Goal: Task Accomplishment & Management: Use online tool/utility

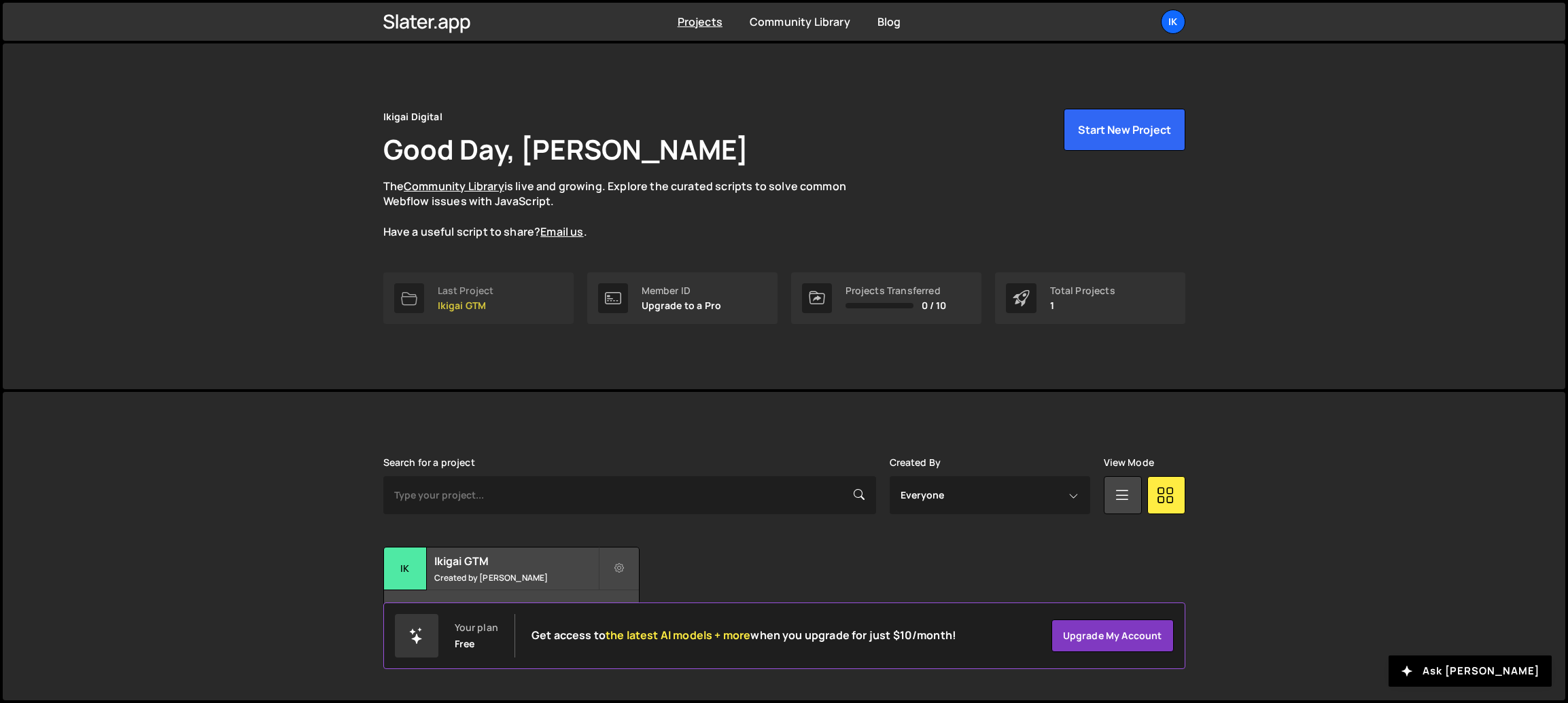
click at [459, 300] on p "Ikigai GTM" at bounding box center [465, 305] width 56 height 10
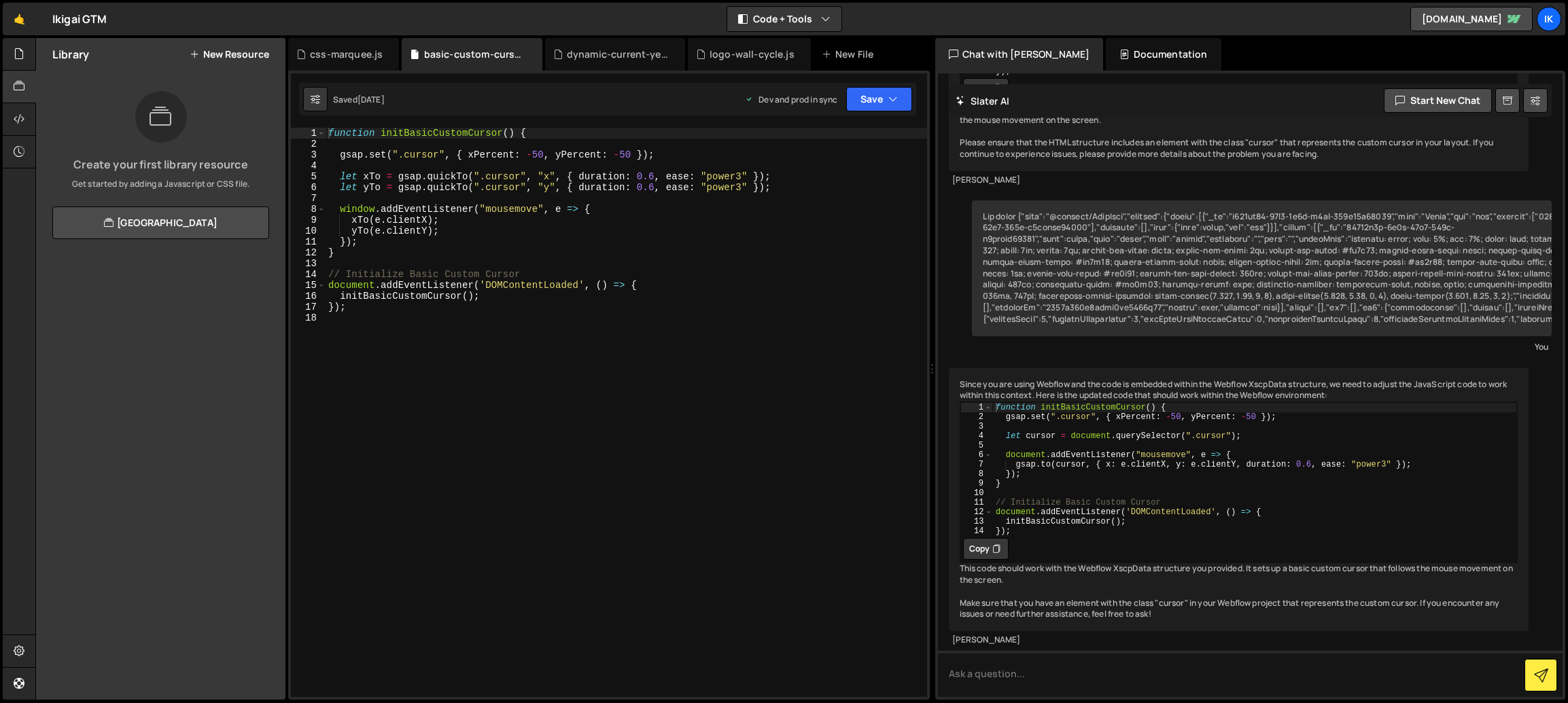
scroll to position [2495, 0]
click at [15, 50] on icon at bounding box center [18, 54] width 10 height 15
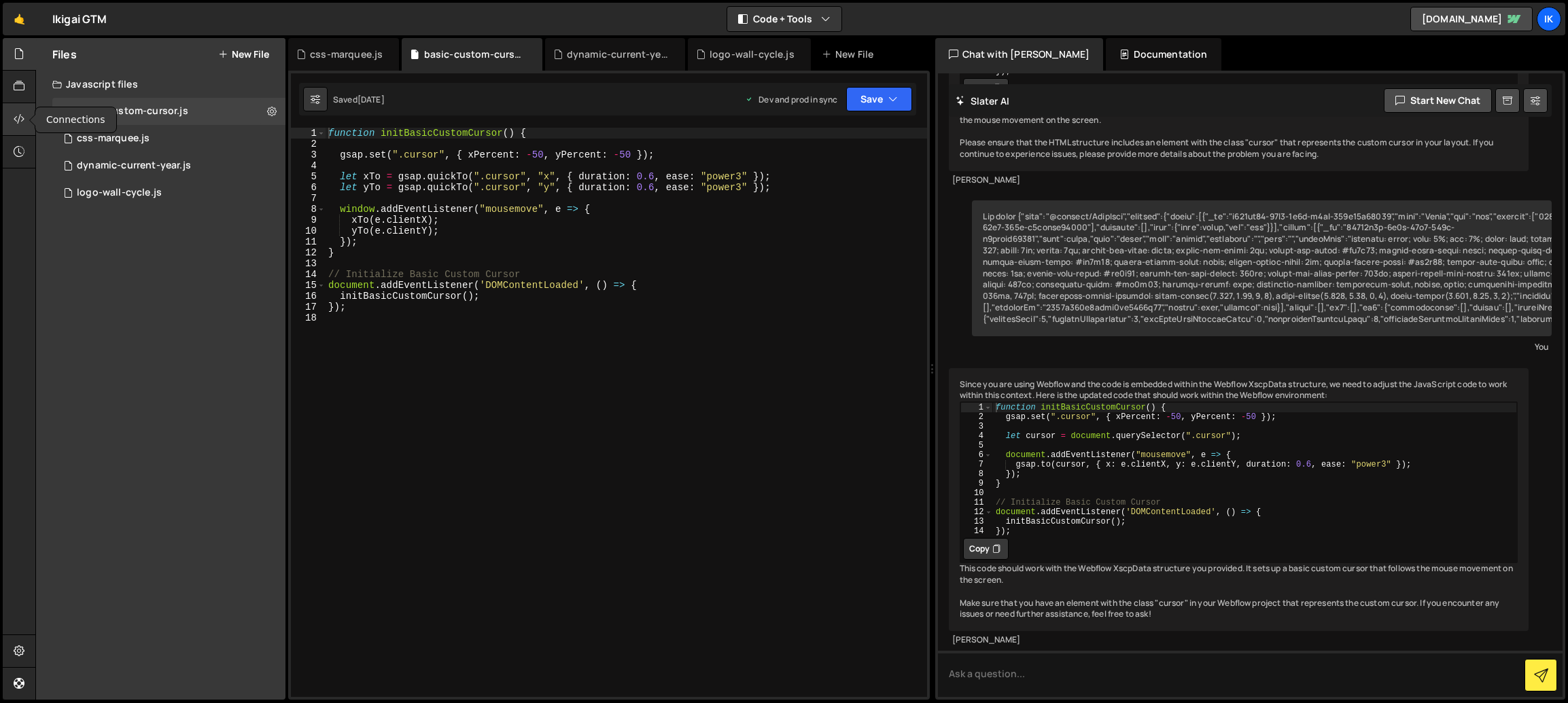
click at [16, 103] on div at bounding box center [19, 120] width 33 height 32
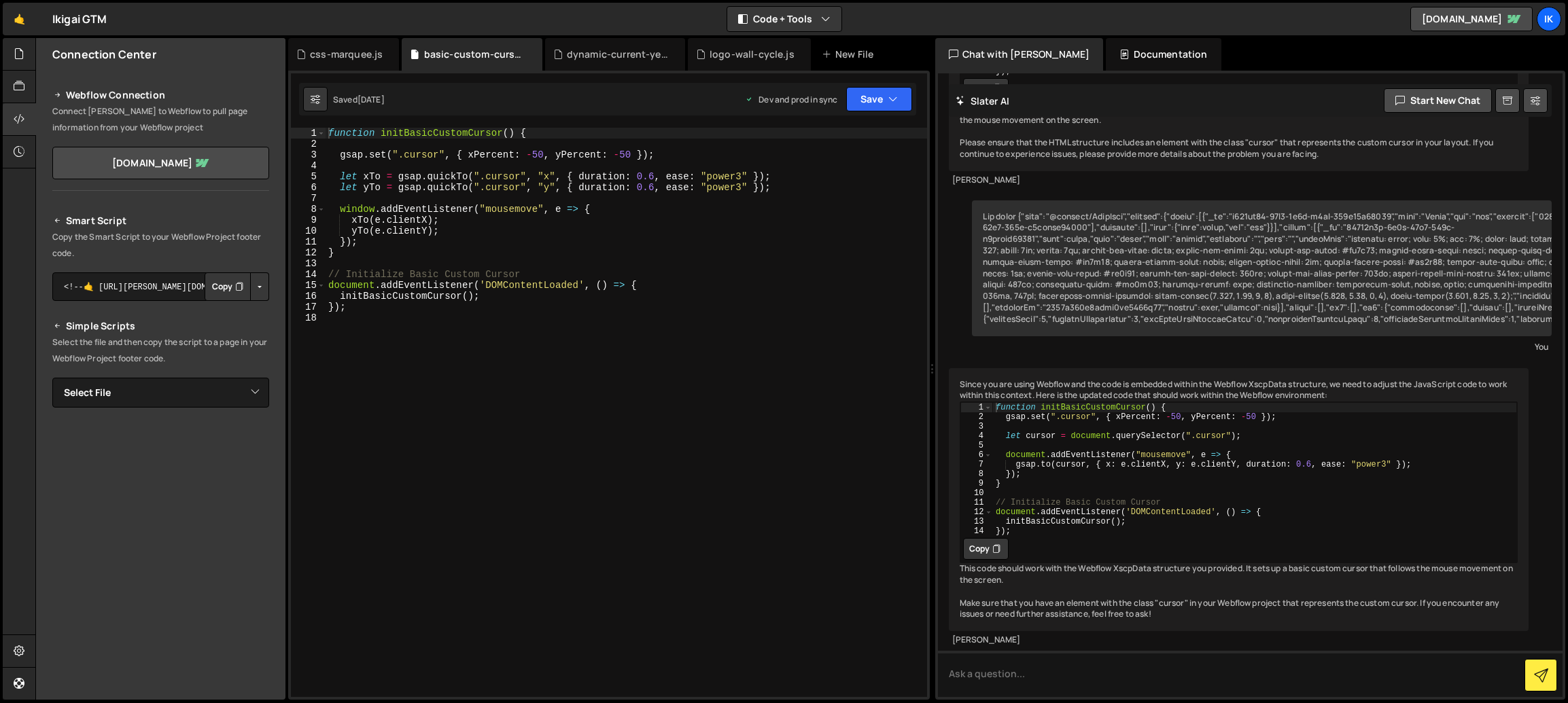
click at [215, 281] on button "Copy" at bounding box center [227, 287] width 47 height 28
click at [173, 169] on link "[DOMAIN_NAME]" at bounding box center [160, 163] width 216 height 32
click at [165, 171] on link "[DOMAIN_NAME]" at bounding box center [160, 163] width 216 height 32
click at [16, 120] on icon at bounding box center [18, 119] width 10 height 15
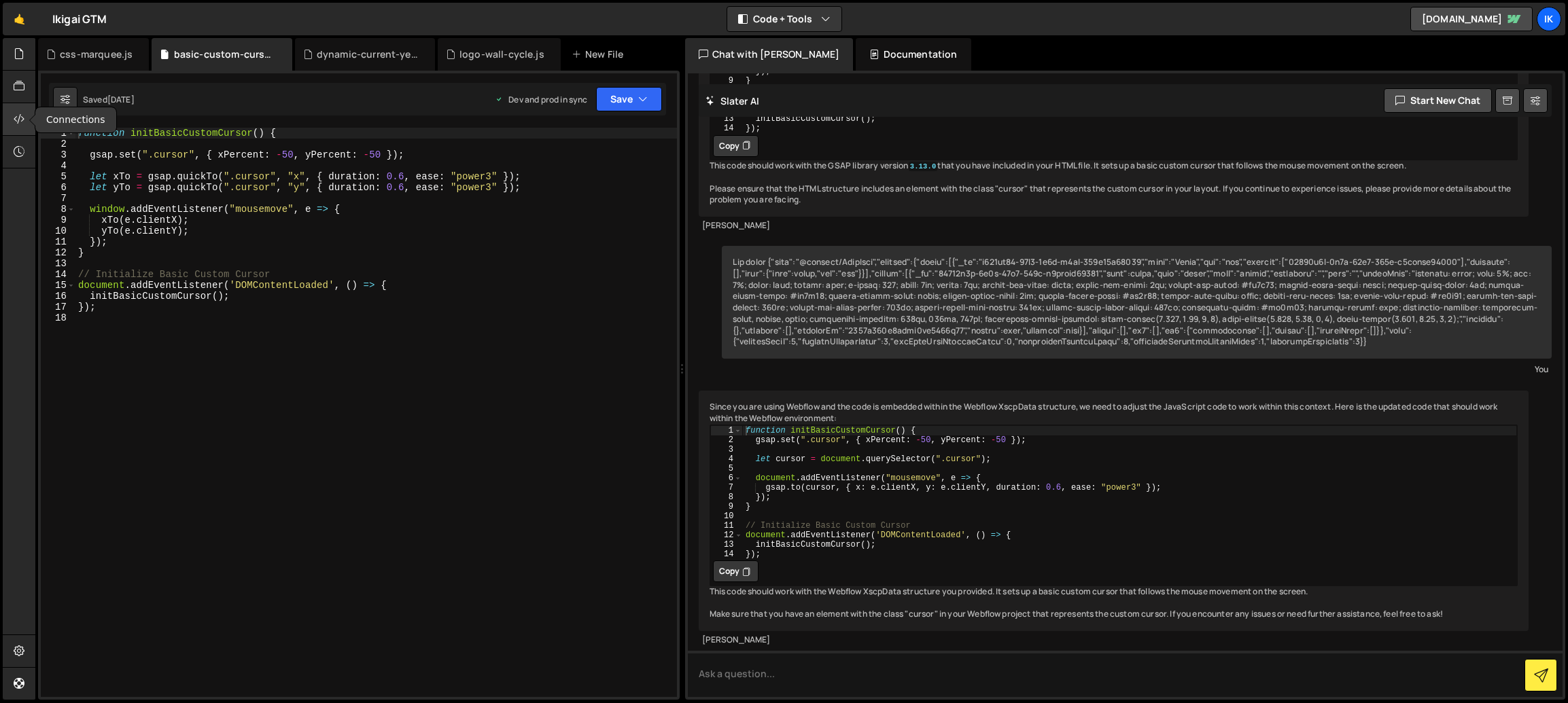
scroll to position [2391, 0]
click at [22, 123] on icon at bounding box center [18, 119] width 10 height 15
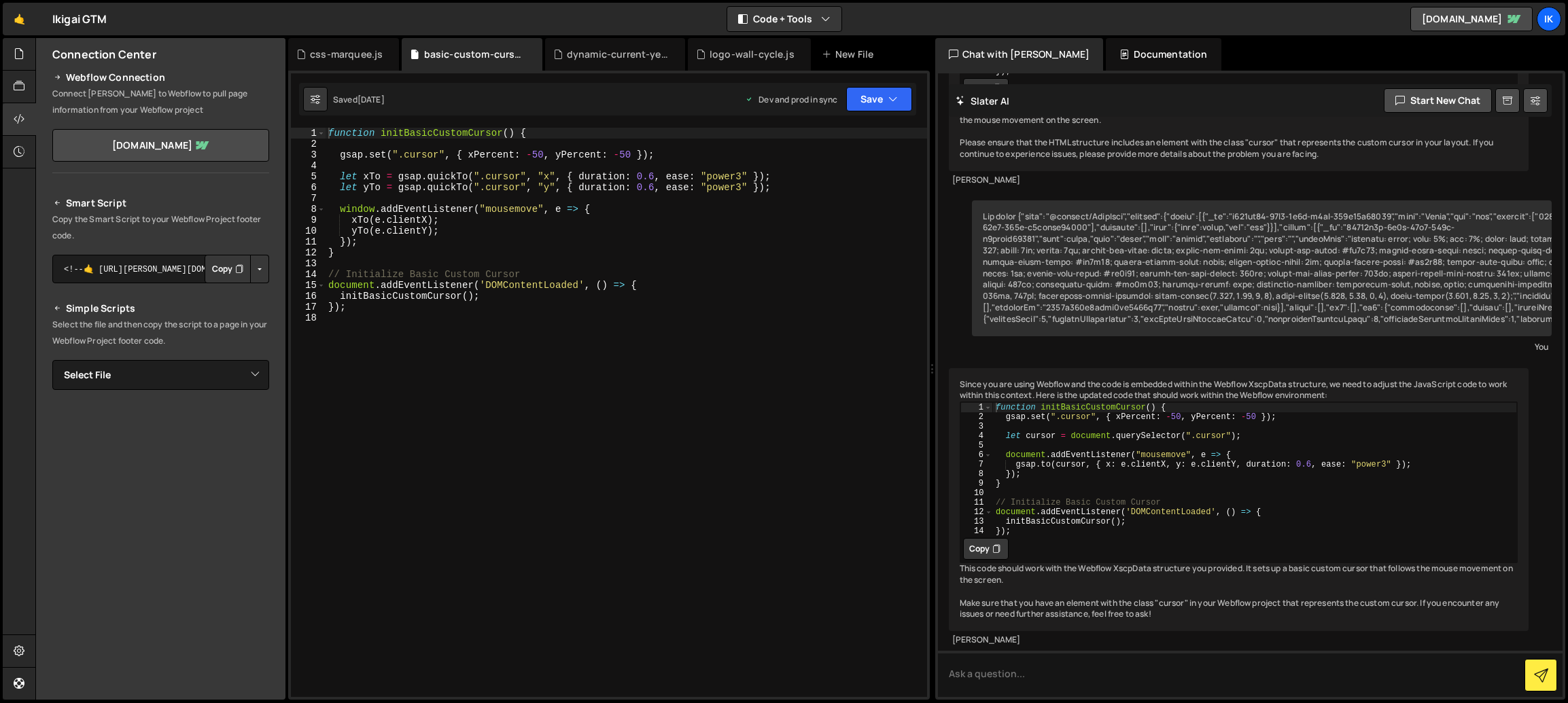
scroll to position [0, 0]
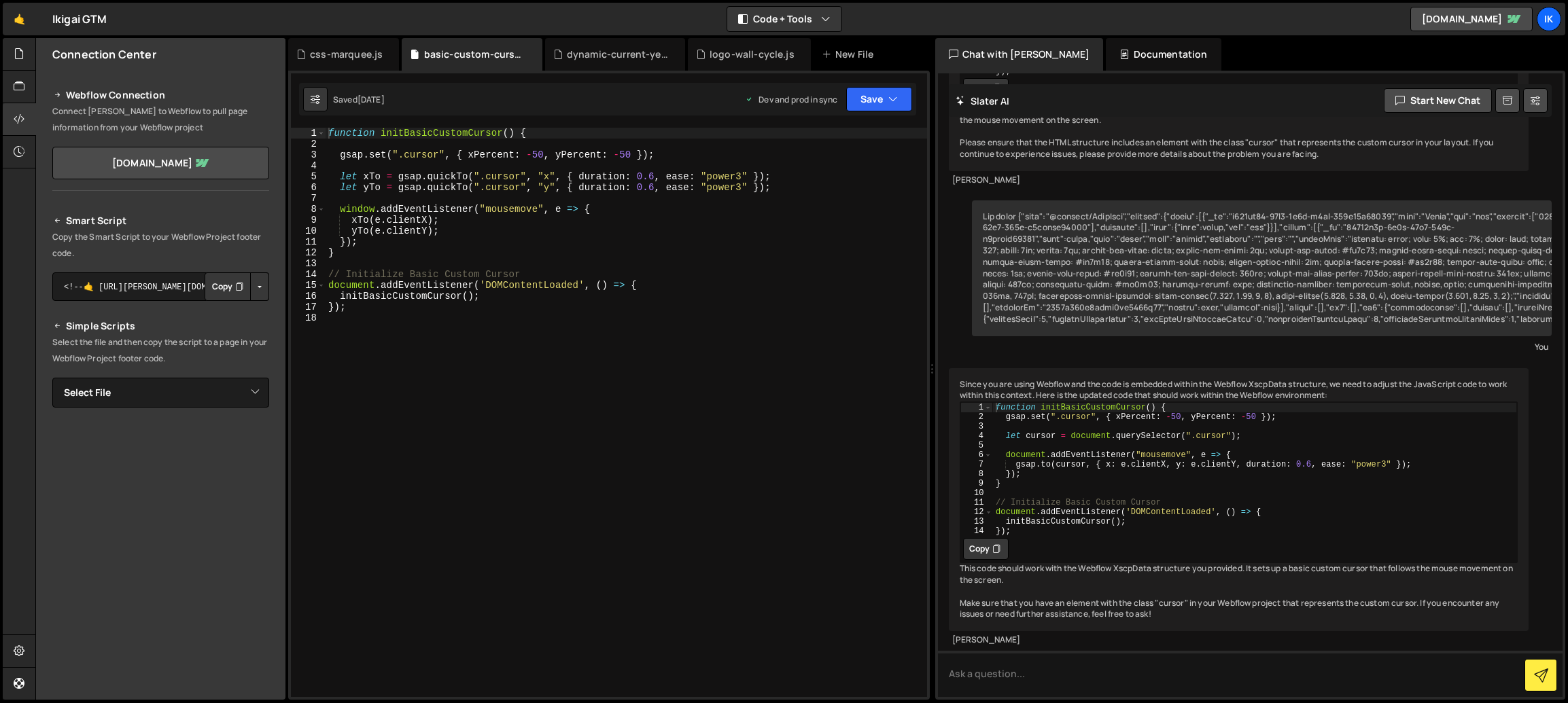
click at [56, 97] on icon at bounding box center [58, 95] width 9 height 16
click at [86, 95] on h2 "Webflow Connection" at bounding box center [160, 95] width 216 height 16
click at [35, 87] on div "Files New File Javascript files 1 basic-custom-cursor.js 0 1 css-marquee.js 0 1…" at bounding box center [159, 368] width 250 height 661
click at [24, 86] on icon at bounding box center [18, 86] width 10 height 15
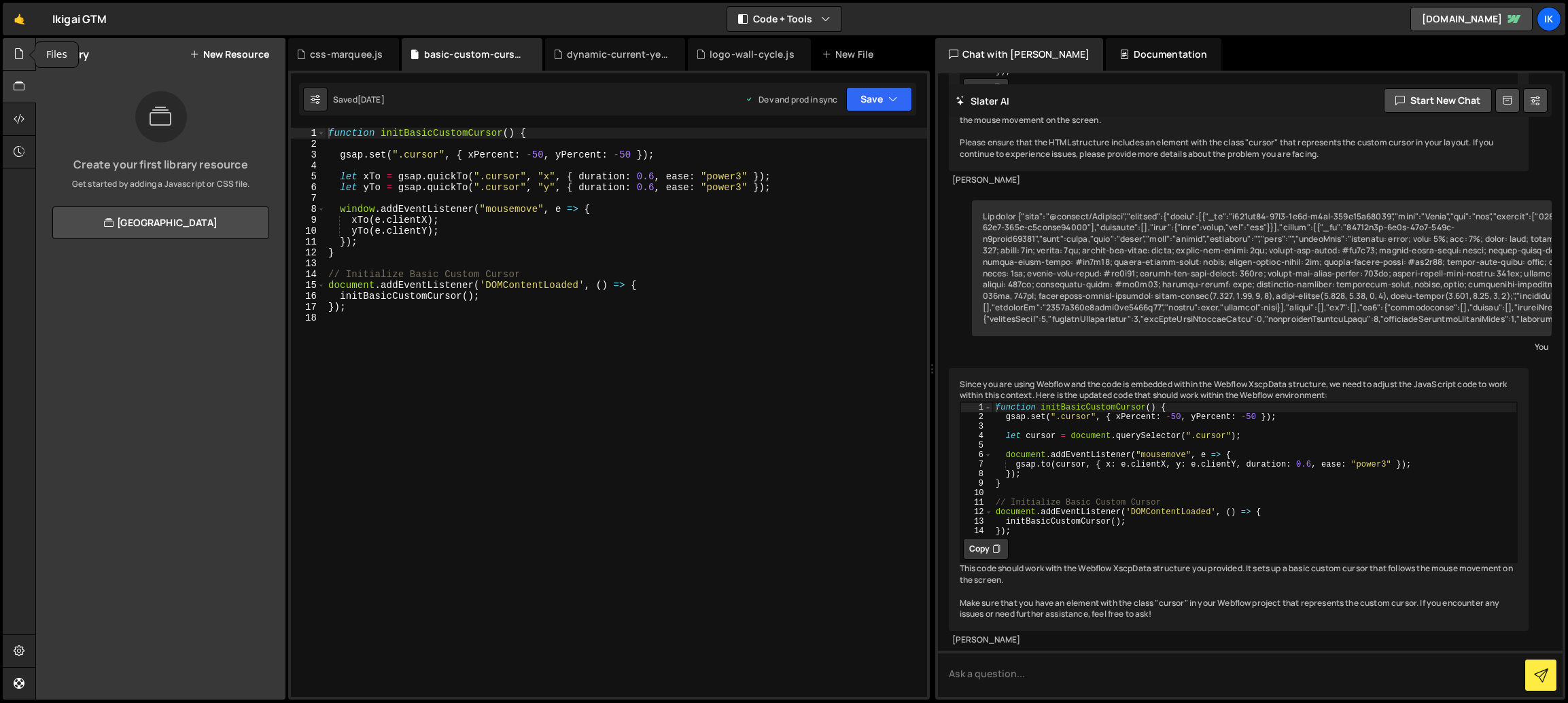
click at [28, 67] on div at bounding box center [19, 54] width 33 height 32
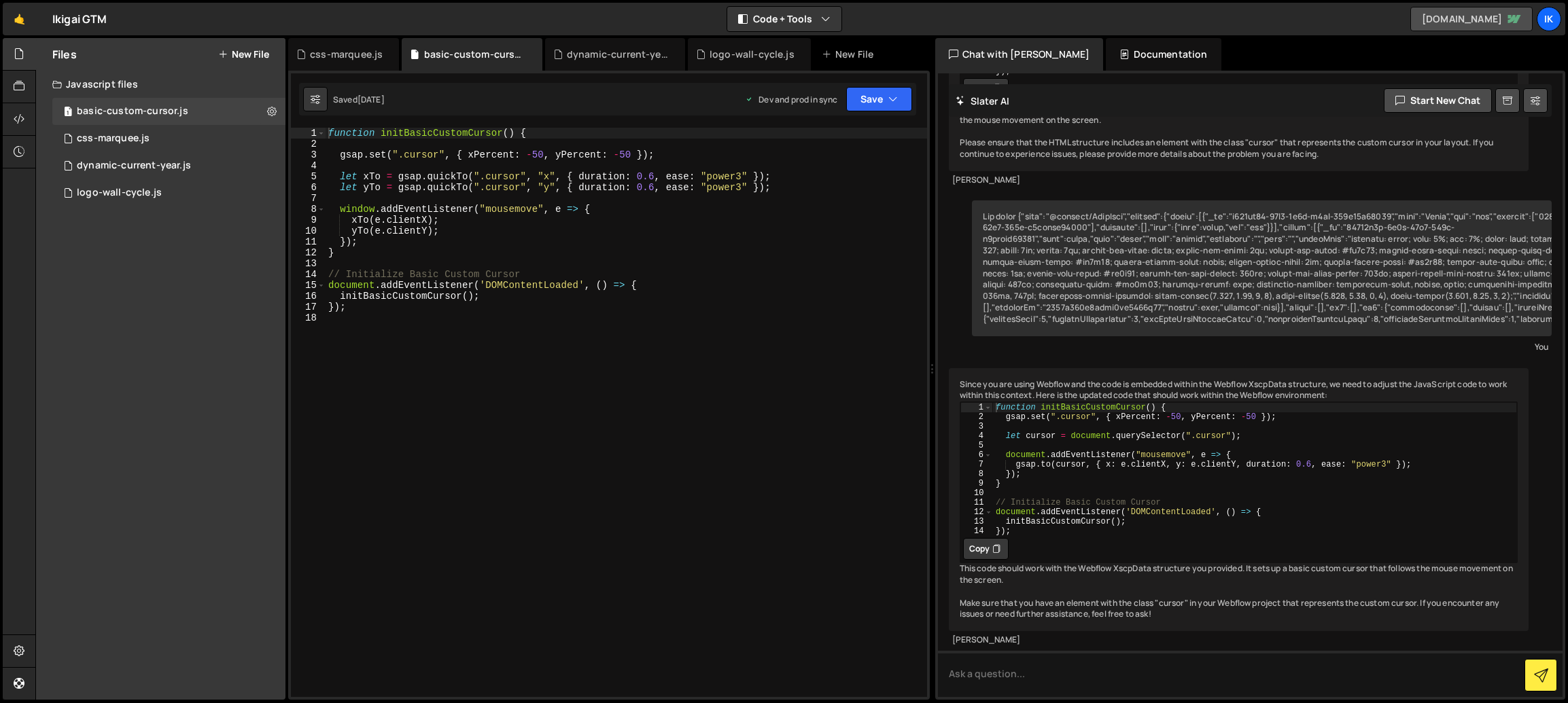
click at [1473, 20] on link "[DOMAIN_NAME]" at bounding box center [1471, 19] width 122 height 25
click at [1549, 23] on div "Ik" at bounding box center [1549, 19] width 25 height 25
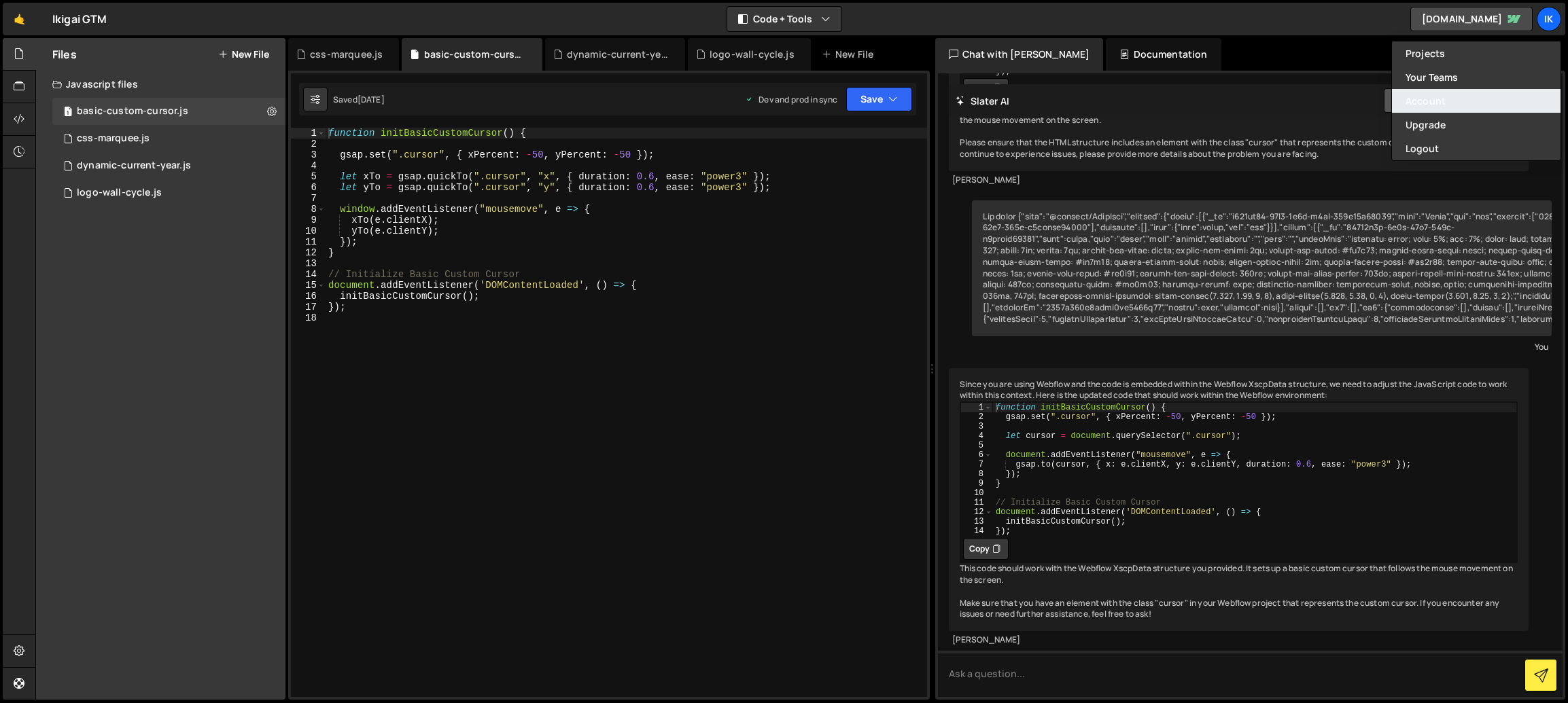
click at [1422, 97] on link "Account" at bounding box center [1476, 101] width 169 height 24
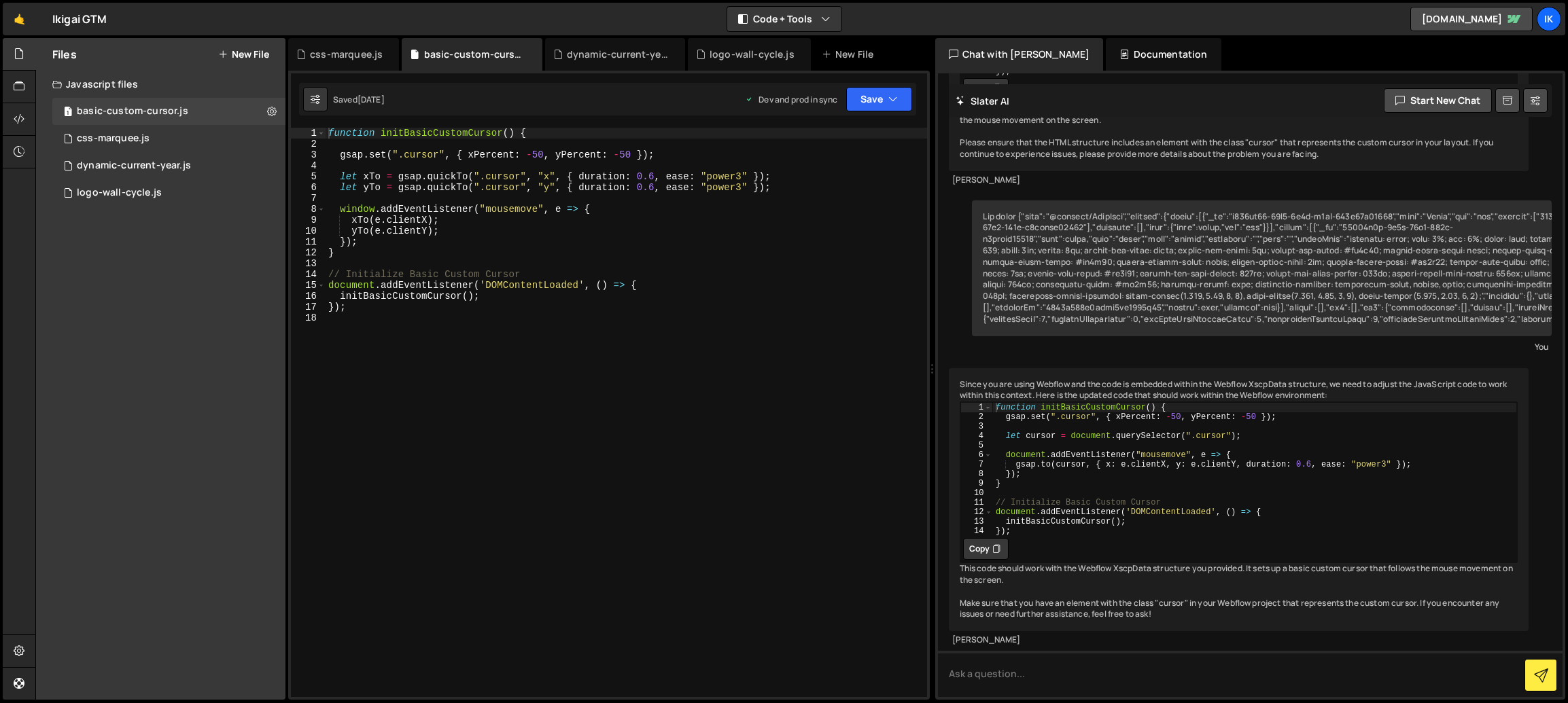
scroll to position [2495, 0]
click at [809, 26] on button "Code + Tools" at bounding box center [784, 19] width 114 height 25
click at [872, 10] on div "🤙 Ikigai GTM ⚠️ Code is being edited in another browser Code + Tools Code Only …" at bounding box center [784, 19] width 1562 height 32
click at [20, 120] on icon at bounding box center [18, 119] width 10 height 15
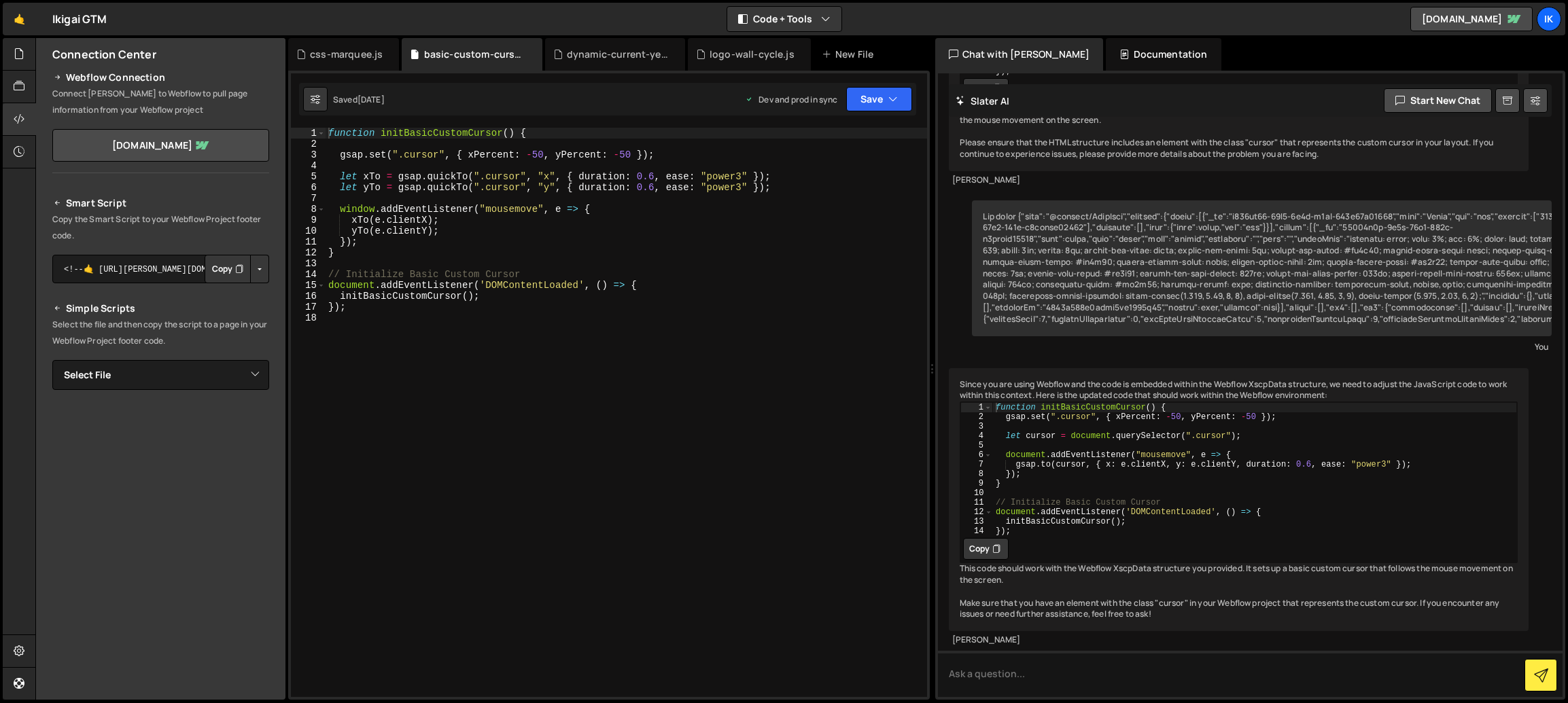
scroll to position [0, 0]
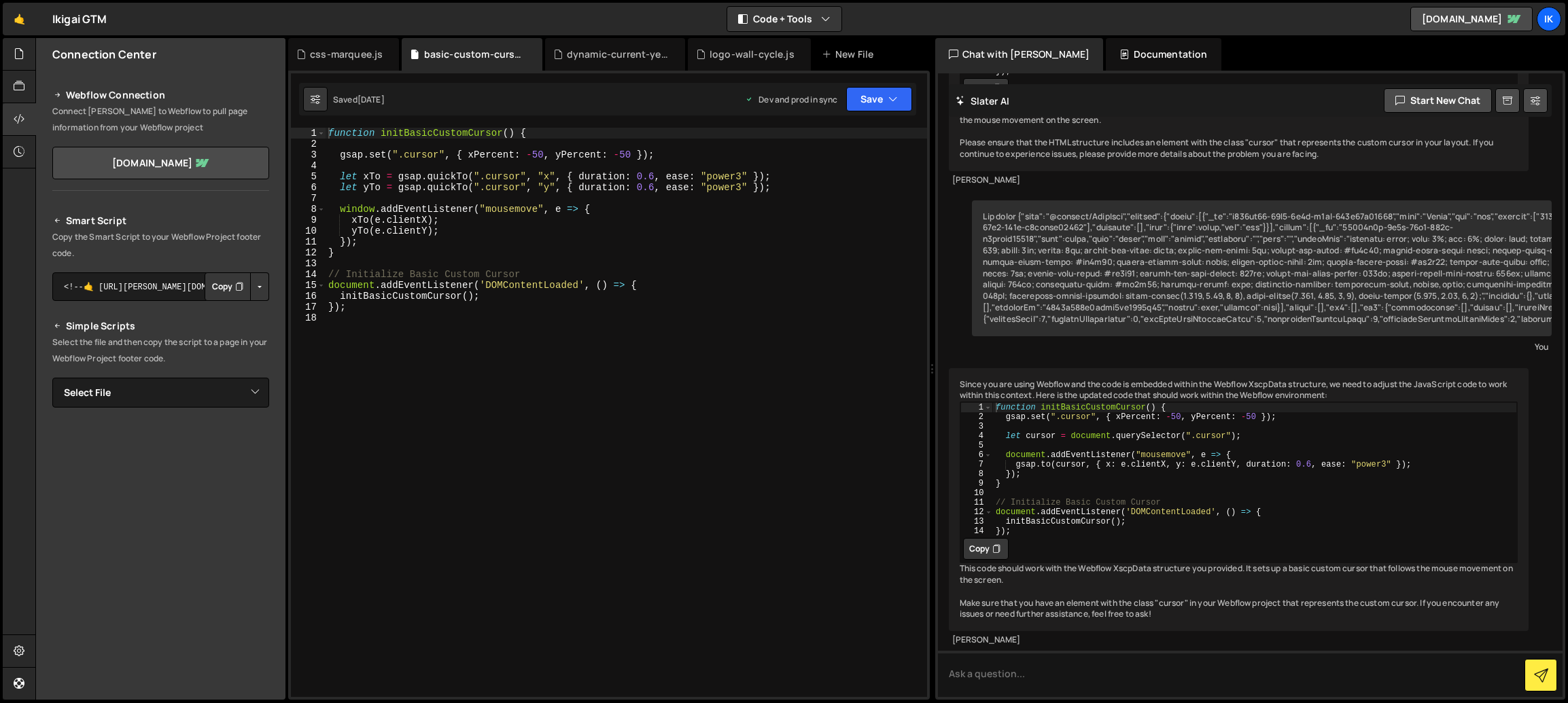
click at [59, 97] on icon at bounding box center [58, 95] width 9 height 16
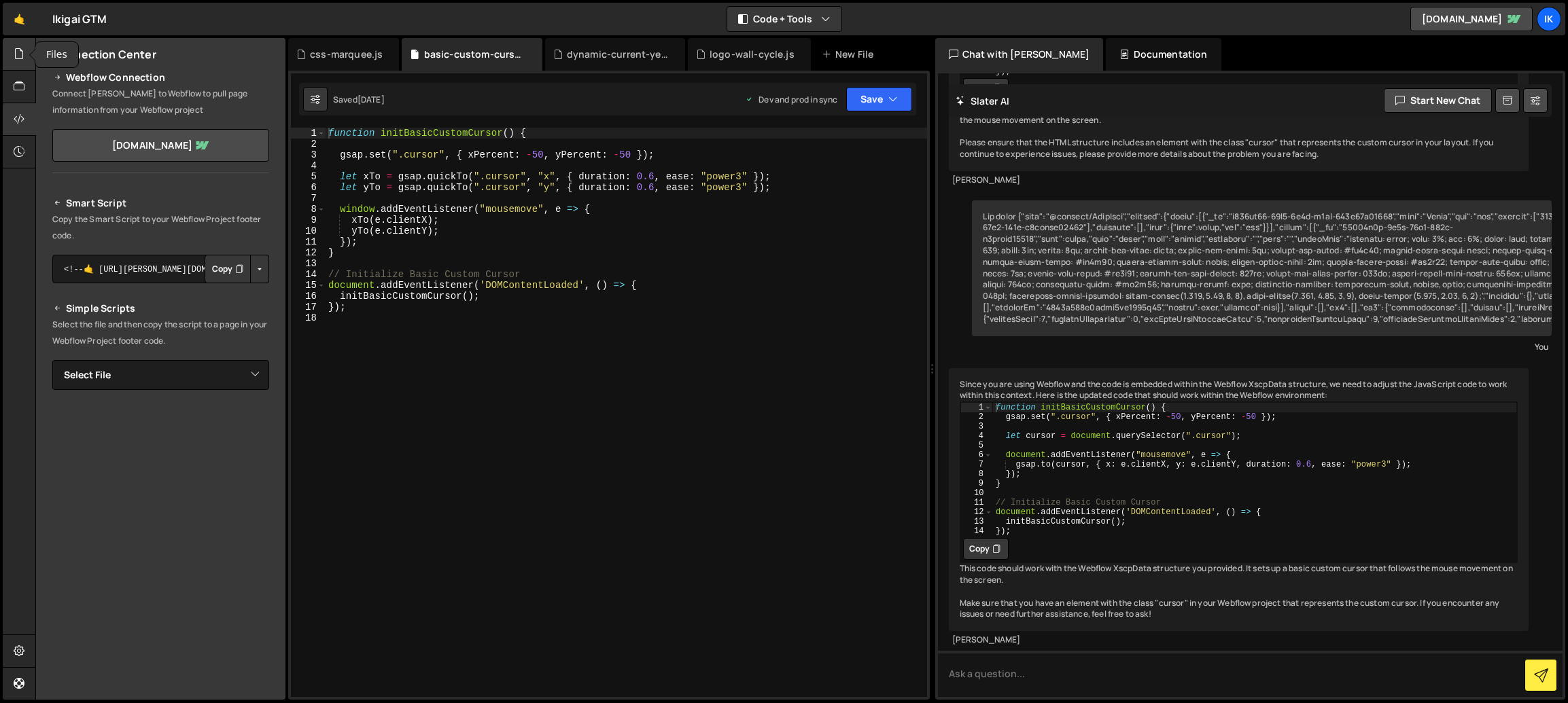
click at [15, 59] on icon at bounding box center [18, 54] width 10 height 15
